Goal: Task Accomplishment & Management: Use online tool/utility

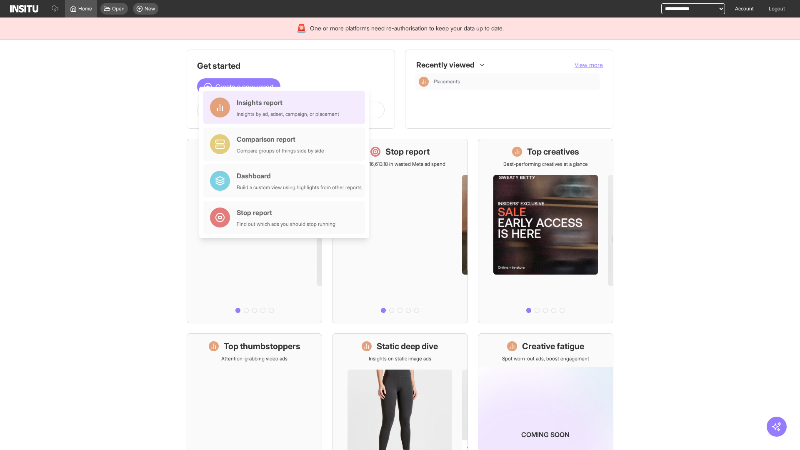
click at [286, 107] on div "Insights report Insights by ad, adset, campaign, or placement" at bounding box center [288, 107] width 102 height 20
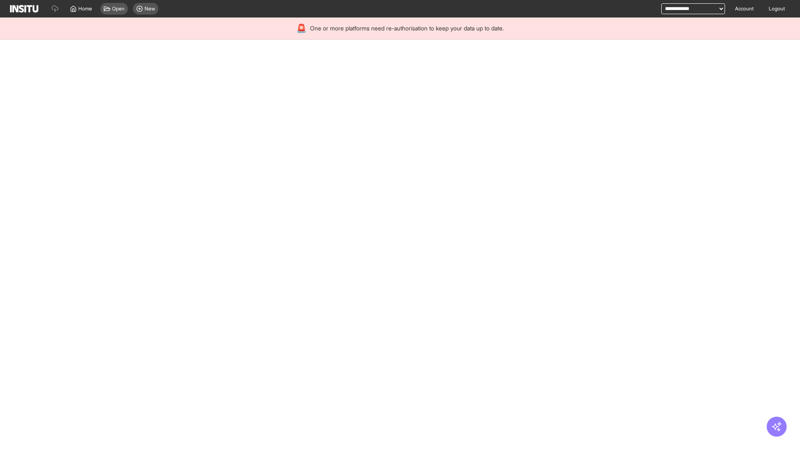
select select "**"
